Goal: Transaction & Acquisition: Purchase product/service

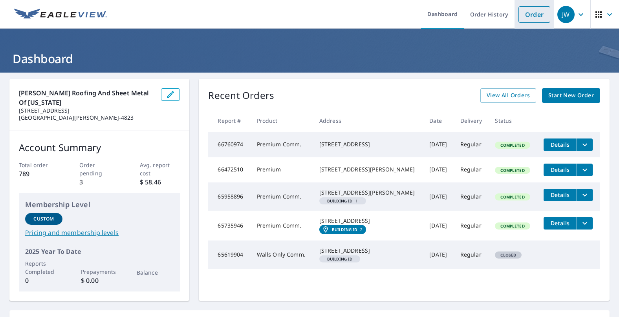
click at [524, 20] on link "Order" at bounding box center [535, 14] width 32 height 17
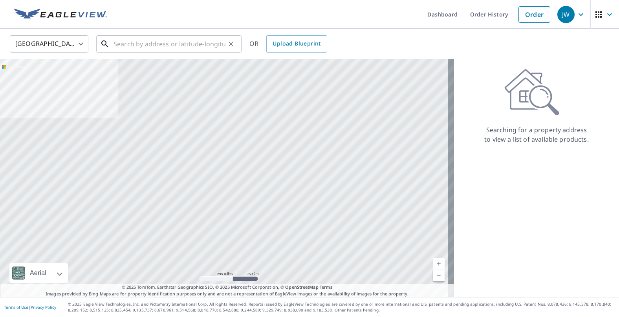
click at [131, 48] on input "text" at bounding box center [170, 44] width 112 height 22
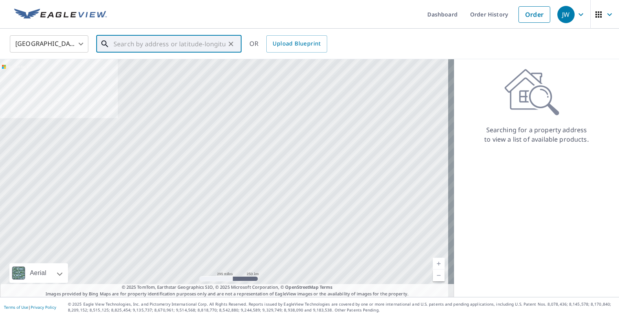
paste input "[STREET_ADDRESS]"
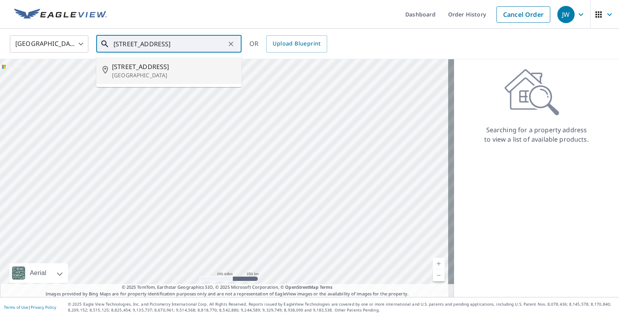
click at [169, 70] on span "[STREET_ADDRESS]" at bounding box center [173, 66] width 123 height 9
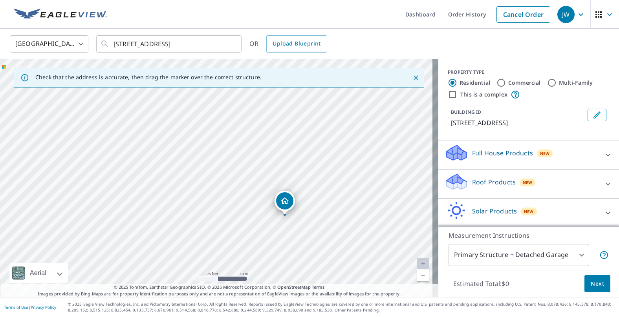
drag, startPoint x: 226, startPoint y: 151, endPoint x: 198, endPoint y: 230, distance: 83.7
click at [198, 230] on div "[STREET_ADDRESS]" at bounding box center [219, 178] width 438 height 238
drag, startPoint x: 281, startPoint y: 206, endPoint x: 266, endPoint y: 168, distance: 40.8
click at [105, 42] on icon at bounding box center [104, 43] width 9 height 9
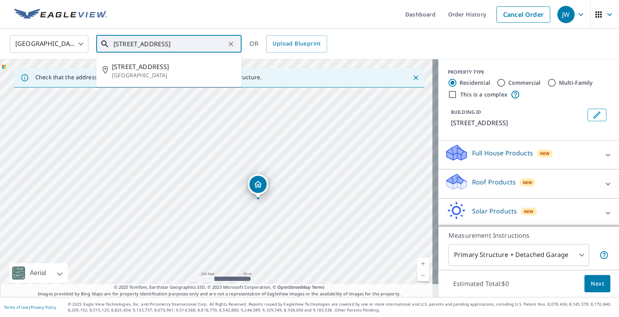
drag, startPoint x: 132, startPoint y: 42, endPoint x: 96, endPoint y: 42, distance: 35.4
click at [96, 42] on div "[STREET_ADDRESS] ​" at bounding box center [168, 43] width 145 height 17
paste input "48"
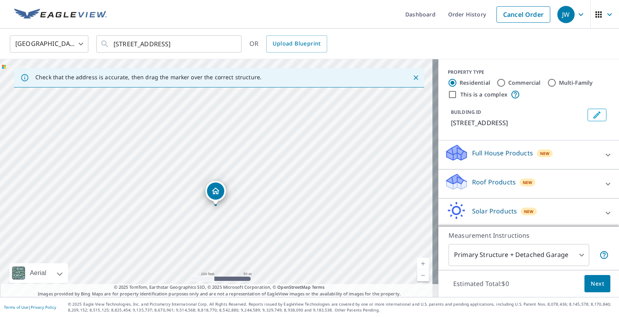
drag, startPoint x: 180, startPoint y: 151, endPoint x: 179, endPoint y: 180, distance: 28.3
click at [179, 180] on div "[STREET_ADDRESS]" at bounding box center [219, 178] width 438 height 238
click at [173, 46] on input "[STREET_ADDRESS]" at bounding box center [170, 44] width 112 height 22
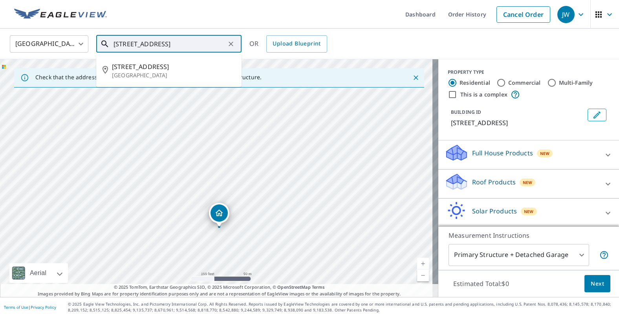
drag, startPoint x: 131, startPoint y: 43, endPoint x: 90, endPoint y: 42, distance: 41.3
click at [90, 42] on div "[GEOGRAPHIC_DATA] [GEOGRAPHIC_DATA] ​ [STREET_ADDRESS] ​ [STREET_ADDRESS] OR Up…" at bounding box center [307, 44] width 606 height 18
paste input "36"
type input "[STREET_ADDRESS]"
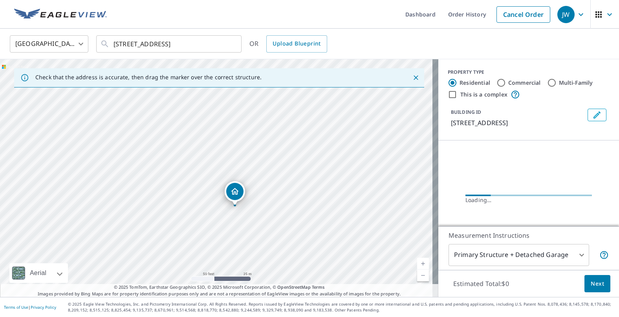
drag, startPoint x: 188, startPoint y: 169, endPoint x: 183, endPoint y: 189, distance: 20.4
click at [183, 189] on div "[STREET_ADDRESS]" at bounding box center [219, 178] width 438 height 238
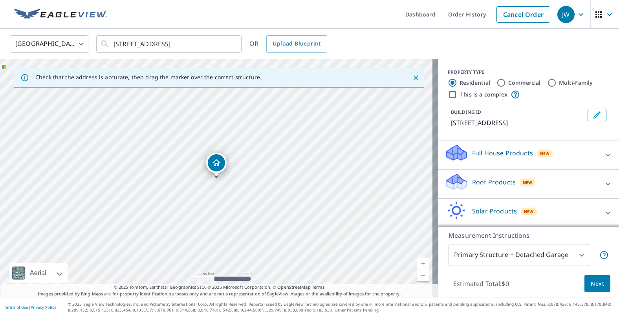
click at [519, 83] on label "Commercial" at bounding box center [524, 83] width 33 height 8
click at [506, 83] on input "Commercial" at bounding box center [501, 82] width 9 height 9
radio input "true"
type input "4"
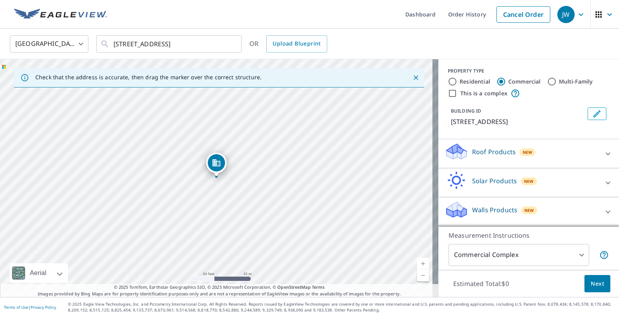
scroll to position [11, 0]
click at [570, 155] on div "Roof Products New" at bounding box center [522, 154] width 154 height 22
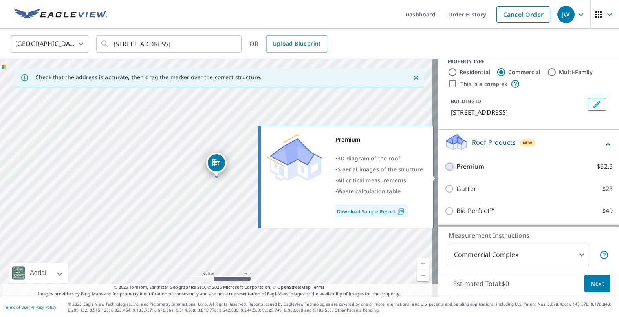
click at [445, 172] on input "Premium $52.5" at bounding box center [451, 166] width 12 height 9
checkbox input "true"
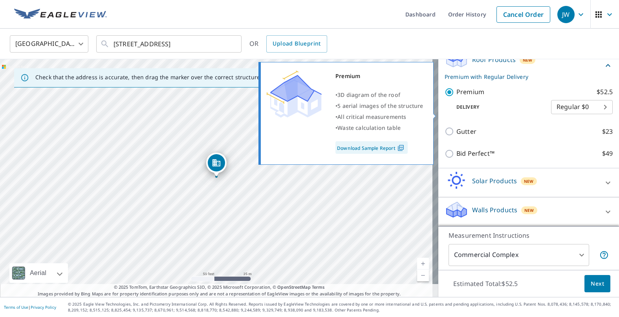
scroll to position [103, 0]
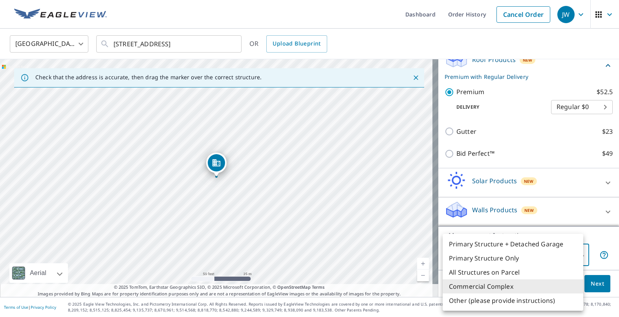
click at [576, 254] on body "JW JW Dashboard Order History Cancel Order [GEOGRAPHIC_DATA] [GEOGRAPHIC_DATA] …" at bounding box center [309, 158] width 619 height 317
click at [486, 286] on li "Commercial Complex" at bounding box center [513, 287] width 141 height 14
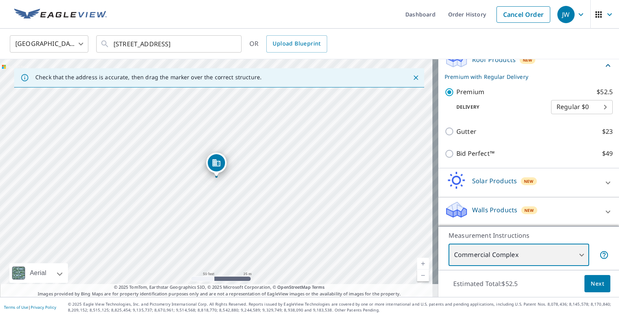
click at [229, 210] on div "[STREET_ADDRESS]" at bounding box center [219, 178] width 438 height 238
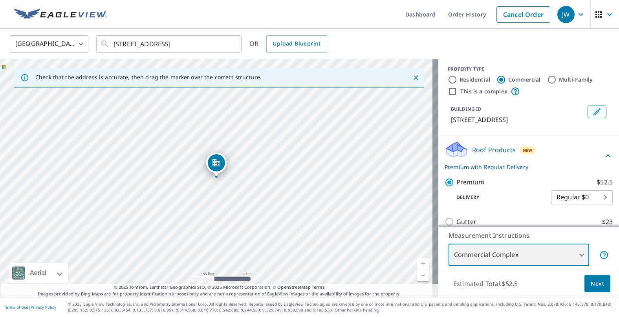
scroll to position [0, 0]
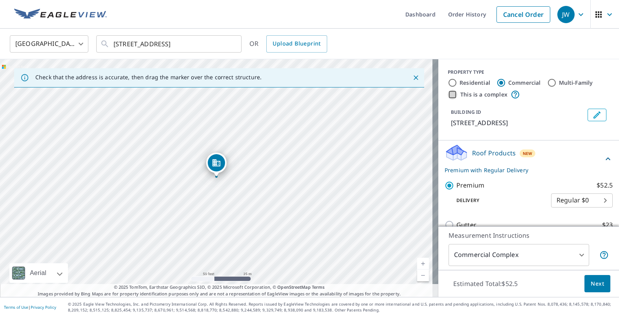
click at [449, 95] on input "This is a complex" at bounding box center [452, 94] width 9 height 9
checkbox input "true"
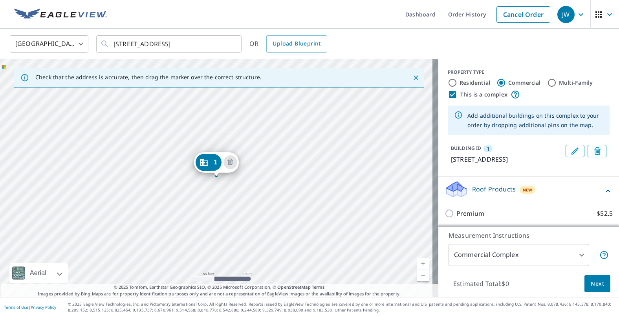
click at [229, 211] on div "1 [STREET_ADDRESS]" at bounding box center [219, 178] width 438 height 238
click at [227, 215] on div "1 [STREET_ADDRESS]" at bounding box center [219, 178] width 438 height 238
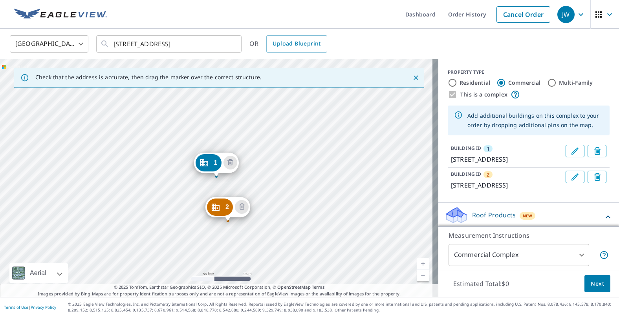
drag, startPoint x: 222, startPoint y: 201, endPoint x: 223, endPoint y: 208, distance: 7.1
drag, startPoint x: 210, startPoint y: 165, endPoint x: 204, endPoint y: 153, distance: 13.7
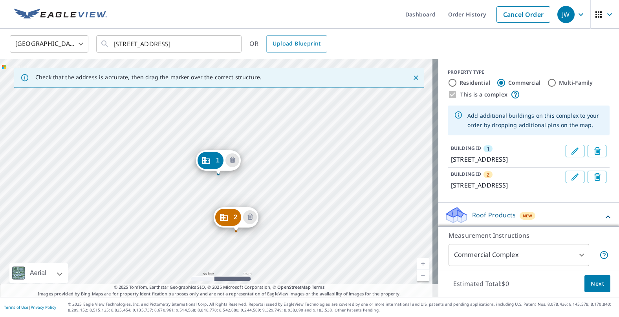
click at [149, 188] on div "2 [STREET_ADDRESS] 1 [STREET_ADDRESS]" at bounding box center [219, 178] width 438 height 238
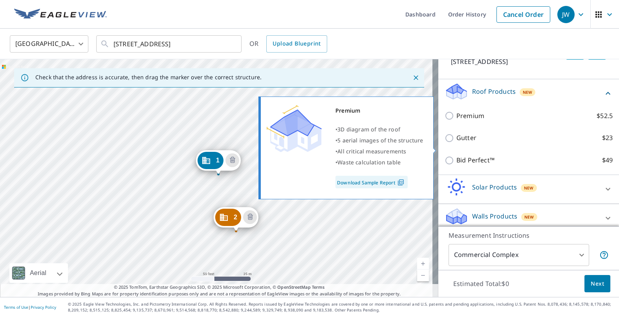
scroll to position [110, 0]
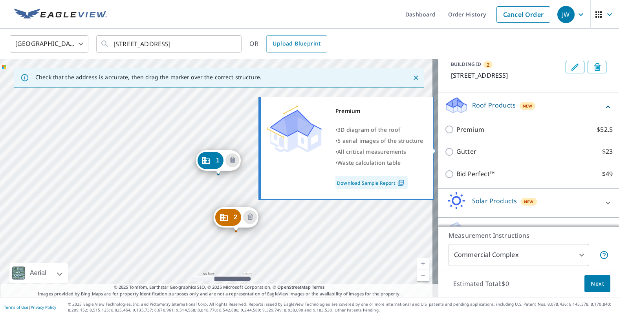
click at [446, 134] on input "Premium $52.5" at bounding box center [451, 129] width 12 height 9
checkbox input "true"
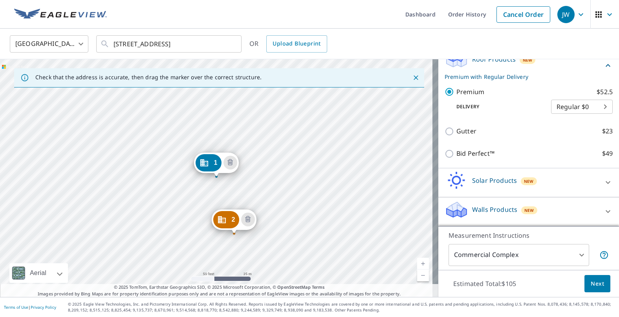
scroll to position [175, 0]
click at [594, 285] on span "Next" at bounding box center [597, 284] width 13 height 10
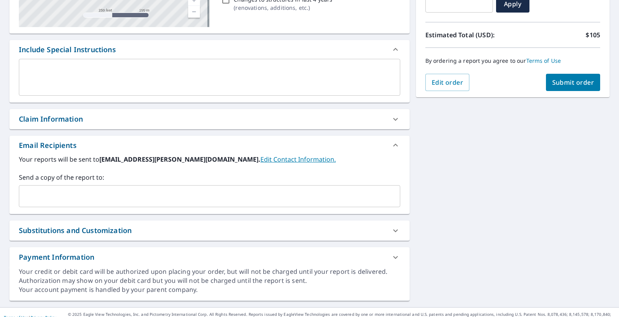
scroll to position [186, 0]
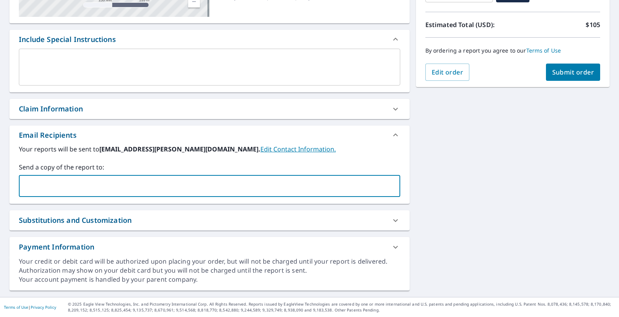
click at [127, 182] on input "text" at bounding box center [203, 186] width 363 height 15
paste input "[EMAIL_ADDRESS][PERSON_NAME][DOMAIN_NAME]"
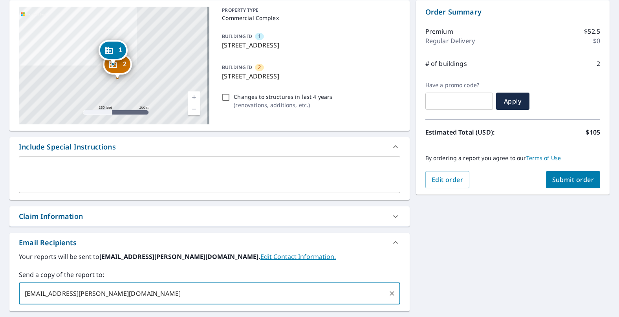
scroll to position [39, 0]
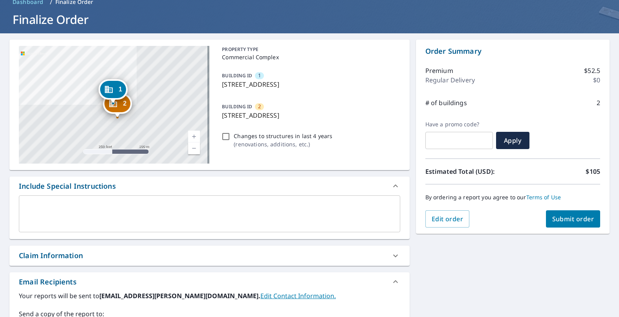
type input "[EMAIL_ADDRESS][PERSON_NAME][DOMAIN_NAME]"
click at [116, 209] on textarea at bounding box center [209, 214] width 370 height 22
checkbox input "true"
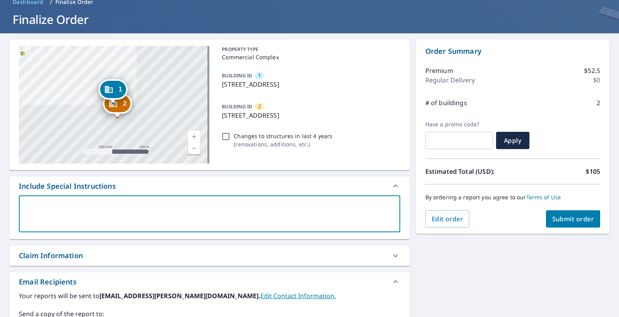
type textarea "2"
type textarea "x"
checkbox input "true"
type textarea "2"
type textarea "x"
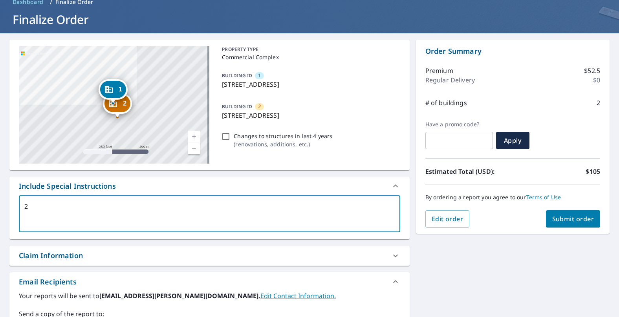
checkbox input "true"
type textarea "2 b"
type textarea "x"
checkbox input "true"
type textarea "2 bu"
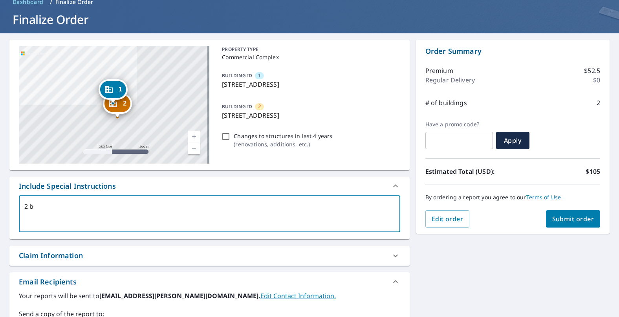
type textarea "x"
checkbox input "true"
type textarea "2 [PERSON_NAME]"
type textarea "x"
checkbox input "true"
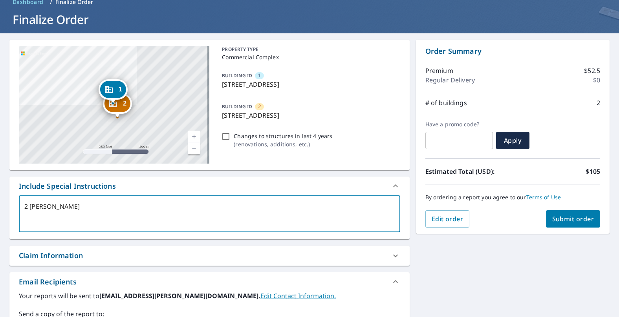
type textarea "2 buil"
type textarea "x"
checkbox input "true"
type textarea "2 build"
type textarea "x"
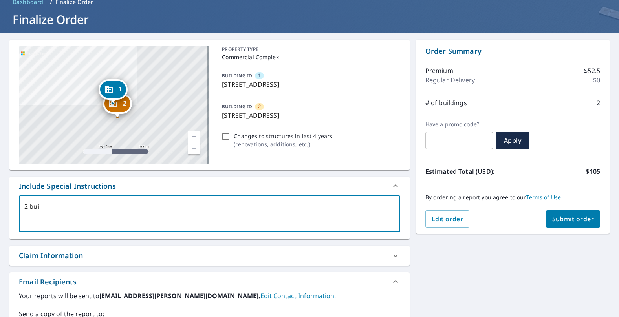
checkbox input "true"
type textarea "2 buildi"
type textarea "x"
checkbox input "true"
type textarea "2 buildig"
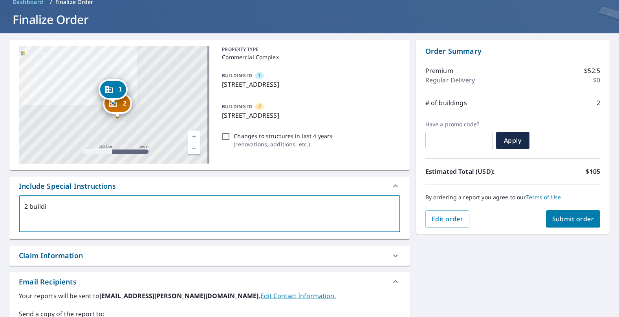
type textarea "x"
checkbox input "true"
type textarea "2 buildi"
type textarea "x"
checkbox input "true"
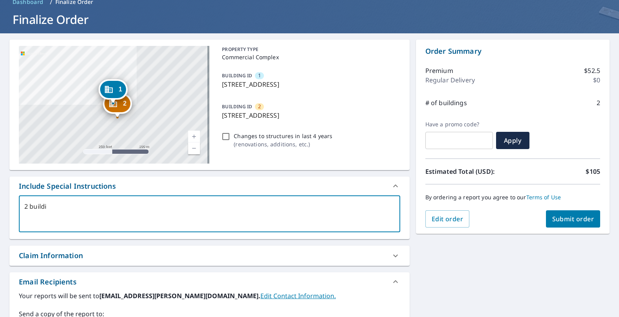
type textarea "2 buildin"
type textarea "x"
checkbox input "true"
type textarea "2 building"
type textarea "x"
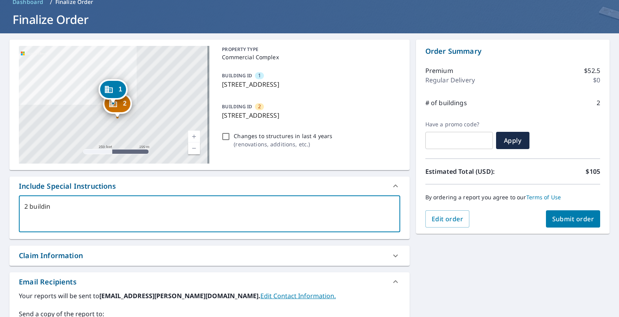
checkbox input "true"
type textarea "2 buildings"
type textarea "x"
checkbox input "true"
type textarea "2 buildings"
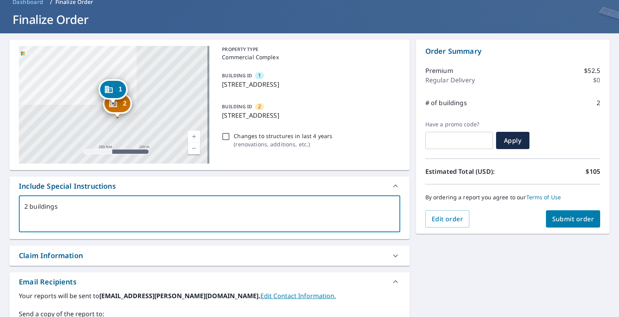
type textarea "x"
checkbox input "true"
type textarea "2 buildings o"
type textarea "x"
checkbox input "true"
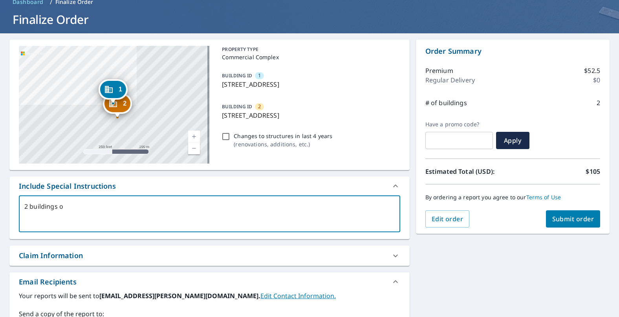
type textarea "2 buildings on"
type textarea "x"
checkbox input "true"
type textarea "2 buildings onl"
type textarea "x"
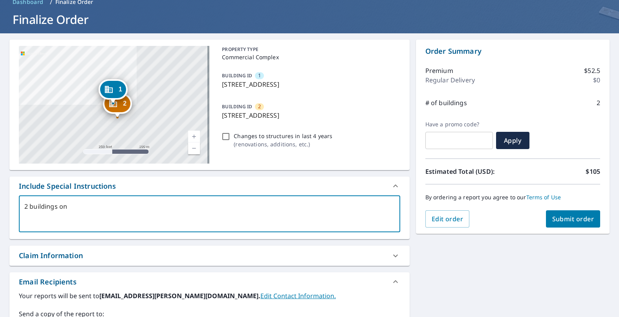
checkbox input "true"
type textarea "2 buildings only"
type textarea "x"
checkbox input "true"
type textarea "2 buildings only"
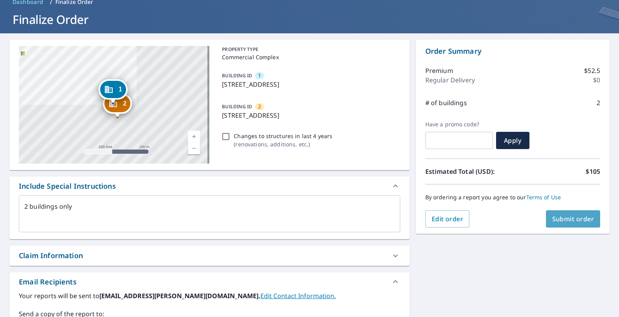
click at [569, 218] on span "Submit order" at bounding box center [573, 219] width 42 height 9
type textarea "x"
checkbox input "true"
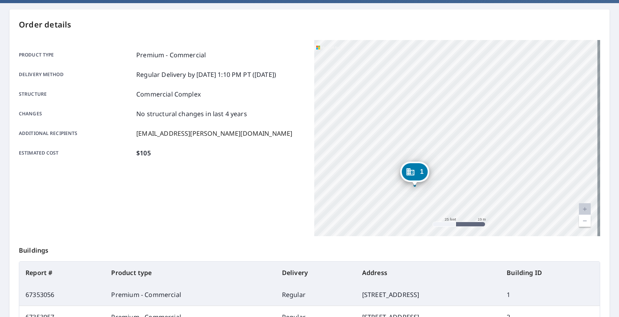
scroll to position [167, 0]
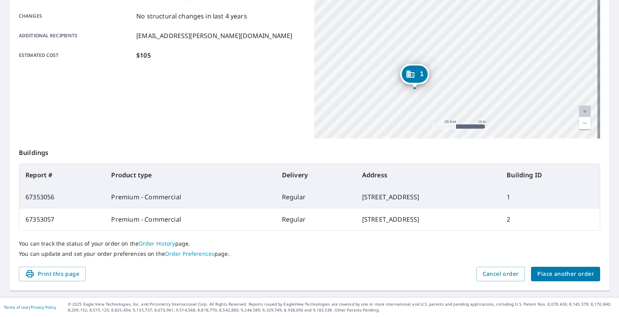
click at [575, 271] on span "Place another order" at bounding box center [565, 275] width 57 height 10
